Goal: Task Accomplishment & Management: Use online tool/utility

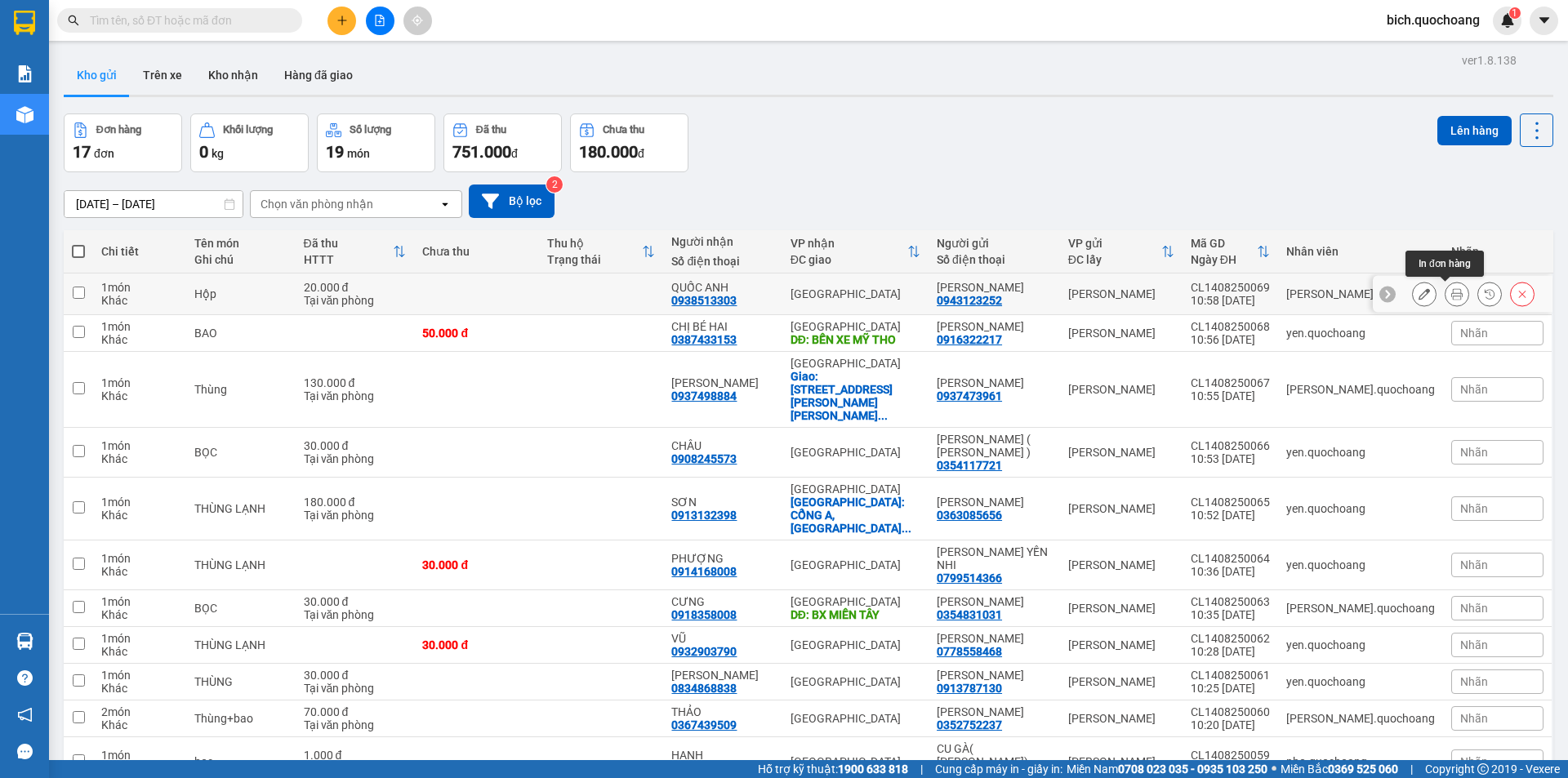
click at [1451, 294] on button at bounding box center [1456, 295] width 23 height 29
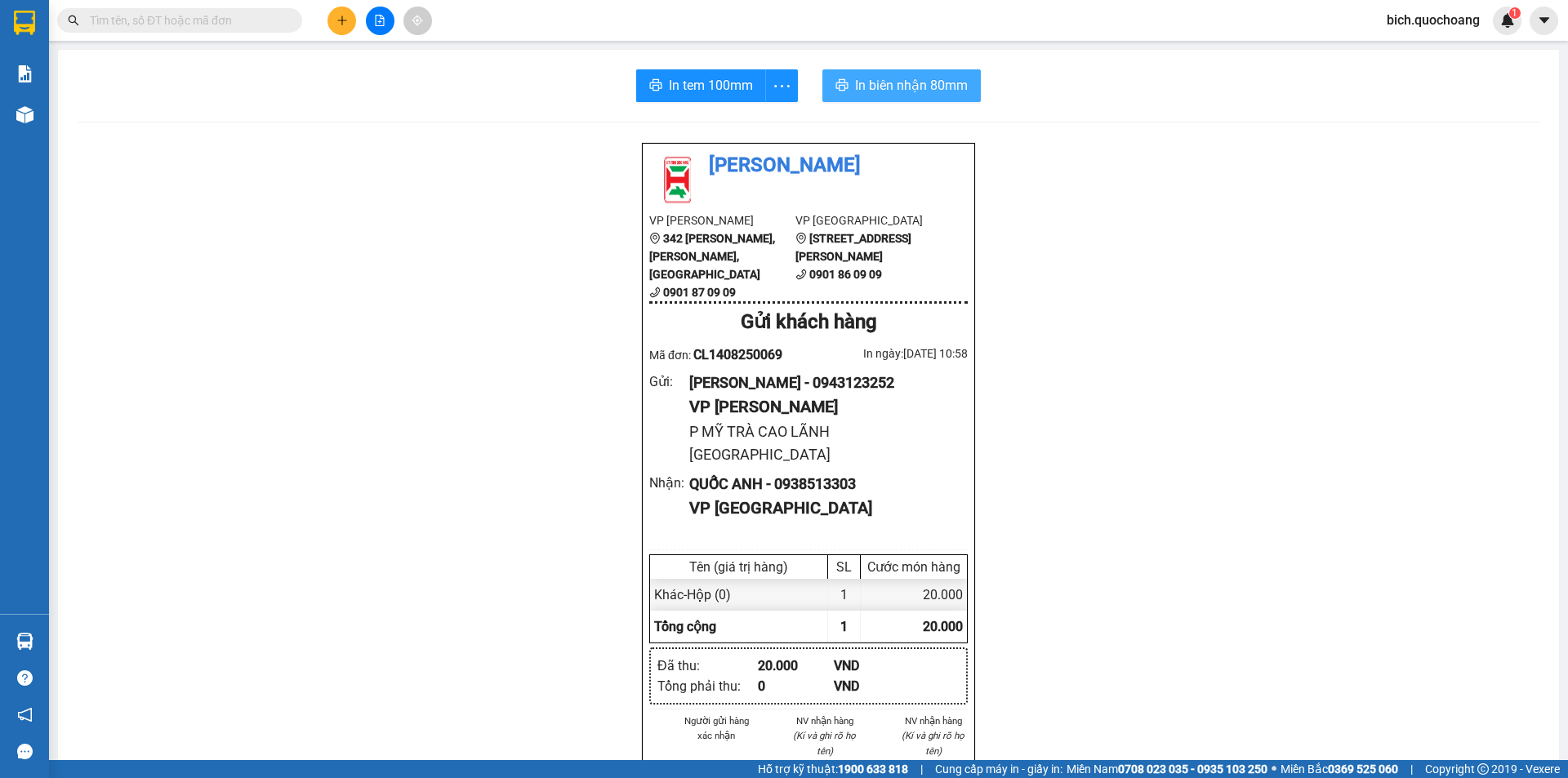
click at [903, 87] on span "In biên nhận 80mm" at bounding box center [911, 85] width 112 height 20
click at [662, 85] on button "In tem 100mm" at bounding box center [701, 85] width 130 height 33
